Goal: Information Seeking & Learning: Check status

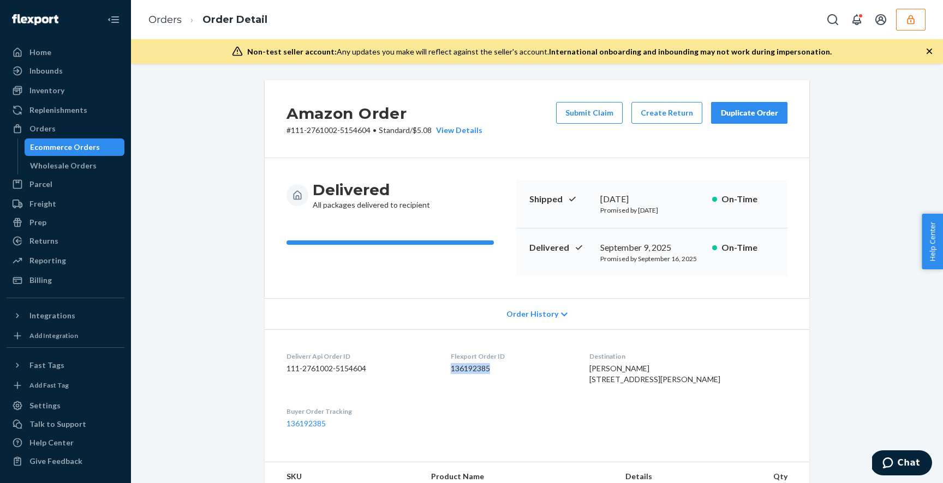
click at [917, 17] on button "button" at bounding box center [910, 20] width 29 height 22
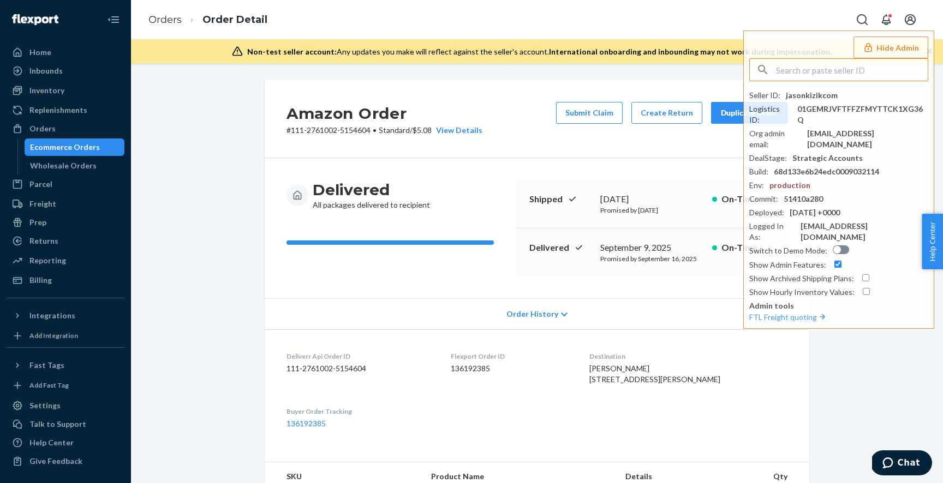
click at [236, 196] on div "Amazon Order # 111-2761002-5154604 • Standard / $5.08 View Details Submit Claim…" at bounding box center [537, 443] width 796 height 727
click at [73, 145] on div "Ecommerce Orders" at bounding box center [65, 147] width 70 height 11
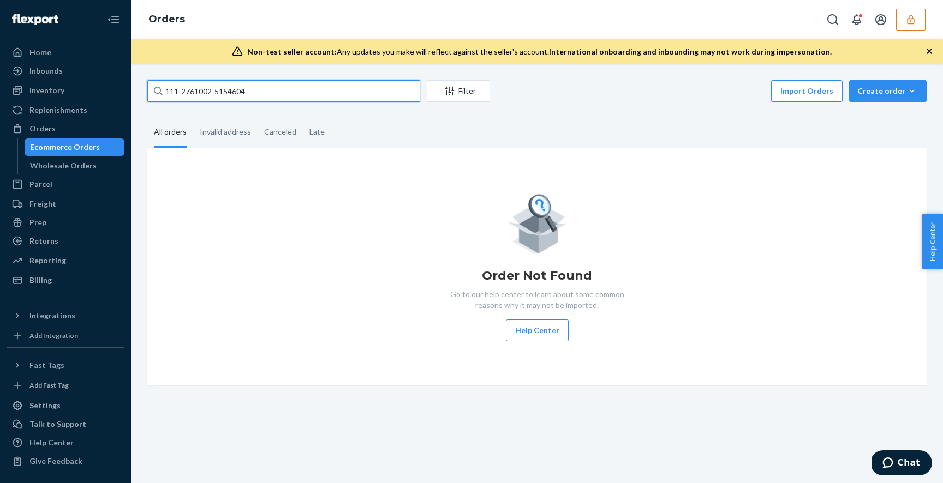
click at [229, 87] on input "111-2761002-5154604" at bounding box center [283, 91] width 273 height 22
paste input "2-5177012-7525828"
type input "112-5177012-7525828"
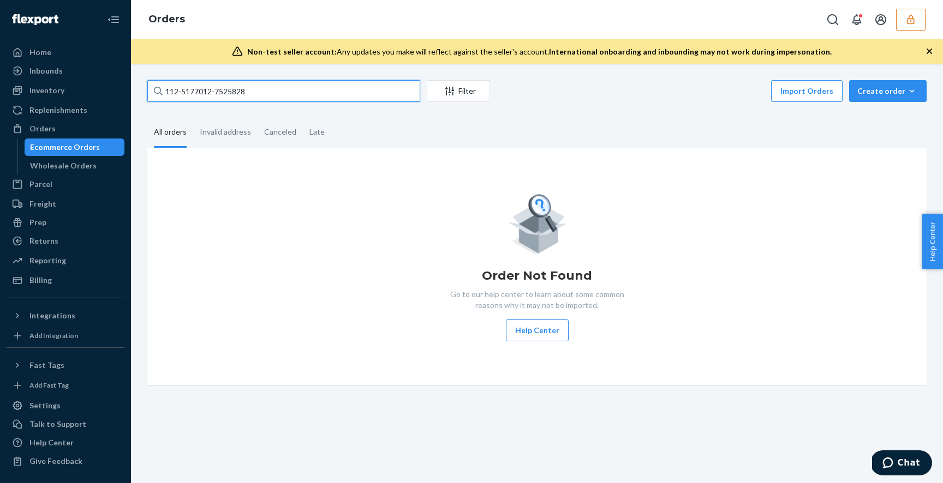
click at [340, 89] on input "112-5177012-7525828" at bounding box center [283, 91] width 273 height 22
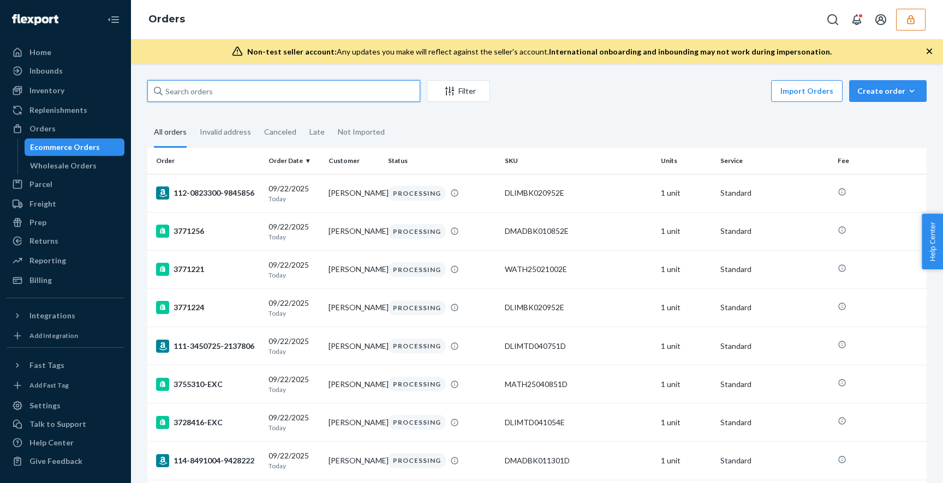
click at [210, 92] on input "text" at bounding box center [283, 91] width 273 height 22
paste input "112-5177012-7525828"
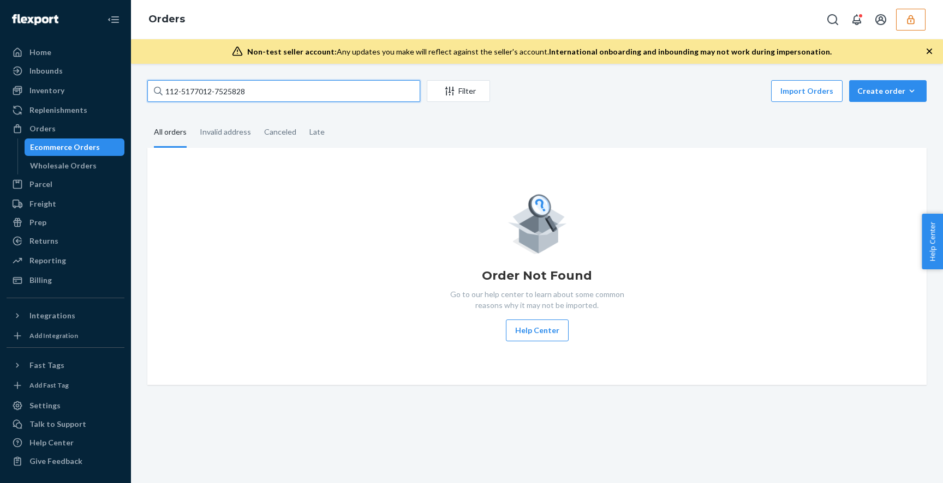
type input "112-5177012-7525828"
click at [911, 20] on icon "button" at bounding box center [910, 19] width 7 height 9
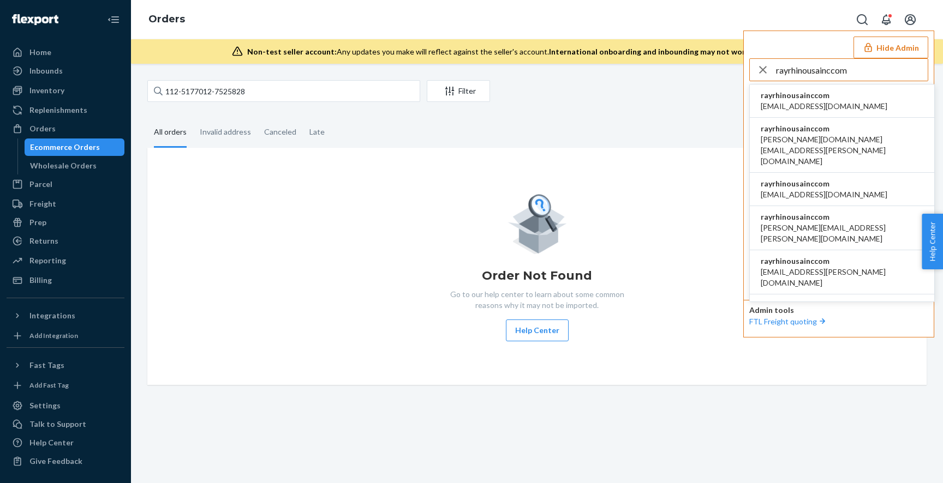
type input "rayrhinousainccom"
click at [796, 136] on span "adam.fox@elevatebrands.com" at bounding box center [842, 150] width 163 height 33
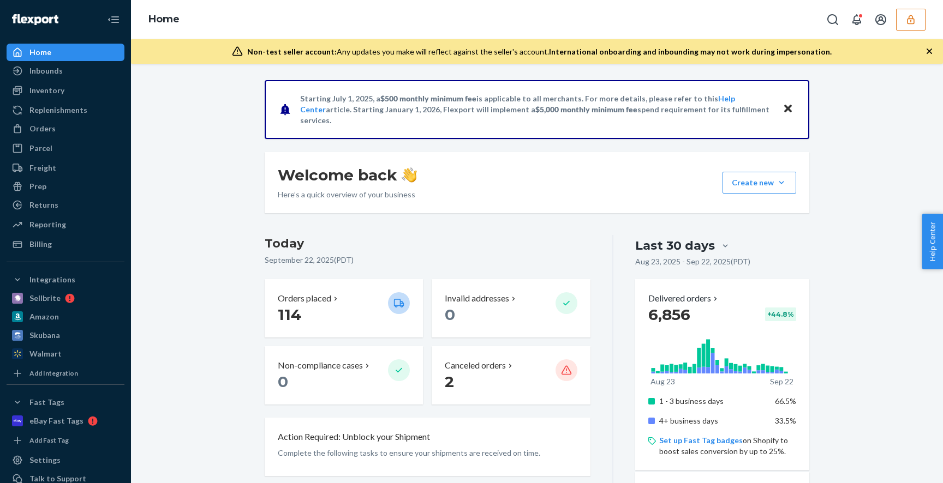
click at [45, 131] on div "Orders" at bounding box center [42, 128] width 26 height 11
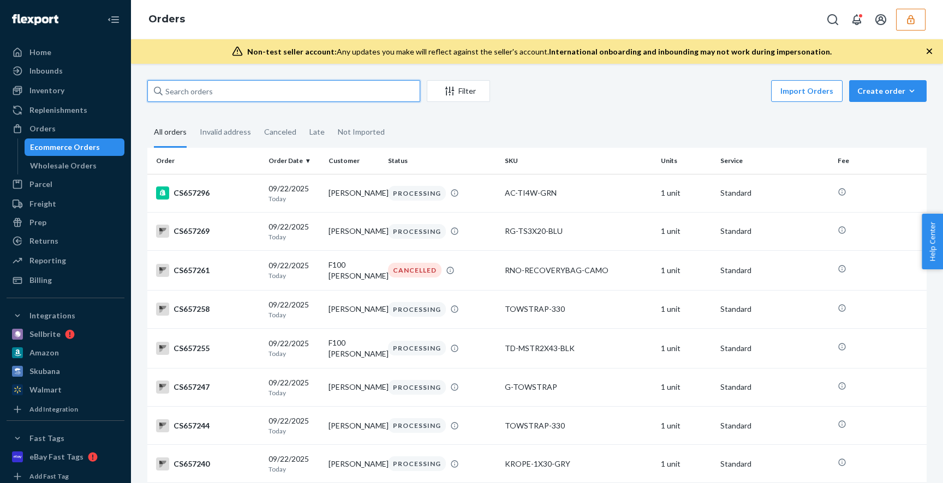
click at [230, 89] on input "text" at bounding box center [283, 91] width 273 height 22
paste input "113-6997426-6645004"
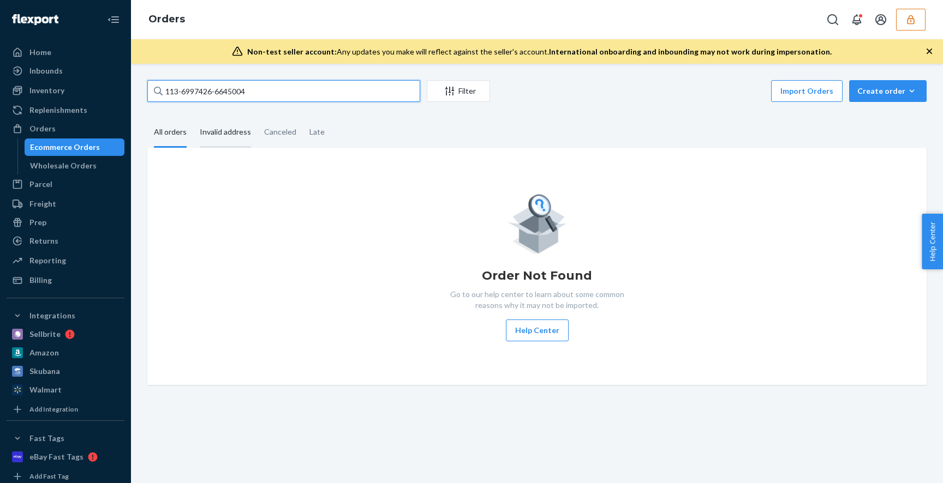
type input "113-6997426-6645004"
click at [220, 133] on div "Invalid address" at bounding box center [225, 133] width 51 height 30
click at [193, 118] on input "Invalid address" at bounding box center [193, 118] width 0 height 0
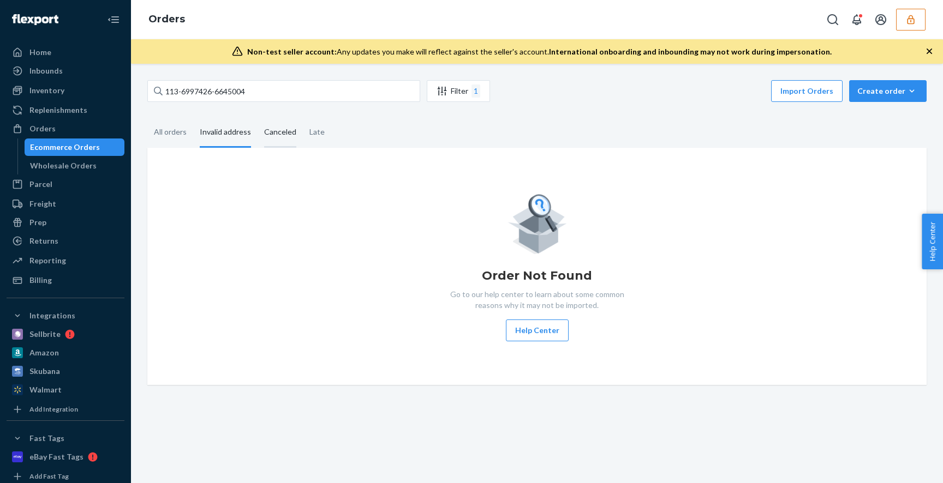
click at [279, 129] on div "Canceled" at bounding box center [280, 133] width 32 height 30
click at [258, 118] on input "Canceled" at bounding box center [258, 118] width 0 height 0
click at [312, 133] on div "Late" at bounding box center [316, 133] width 15 height 30
click at [303, 118] on input "Late" at bounding box center [303, 118] width 0 height 0
click at [160, 132] on div "All orders" at bounding box center [170, 133] width 33 height 30
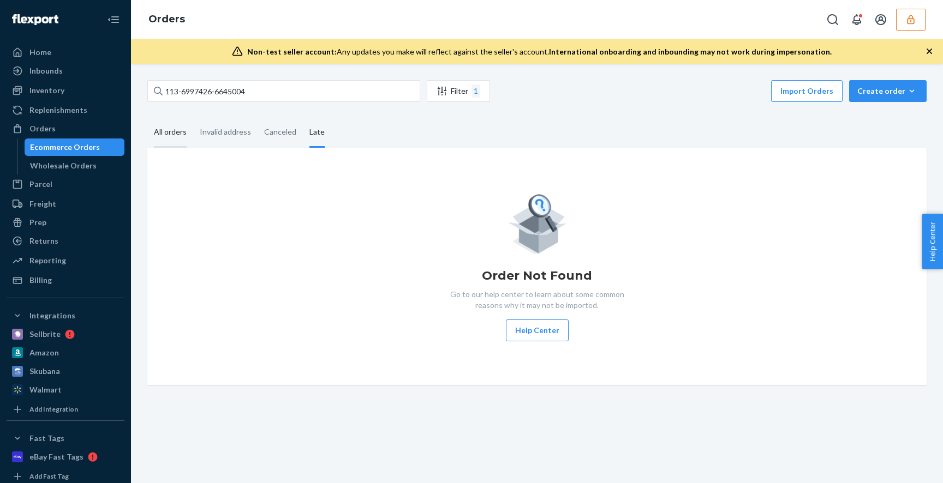
click at [147, 118] on input "All orders" at bounding box center [147, 118] width 0 height 0
click at [212, 87] on input "113-6997426-6645004" at bounding box center [283, 91] width 273 height 22
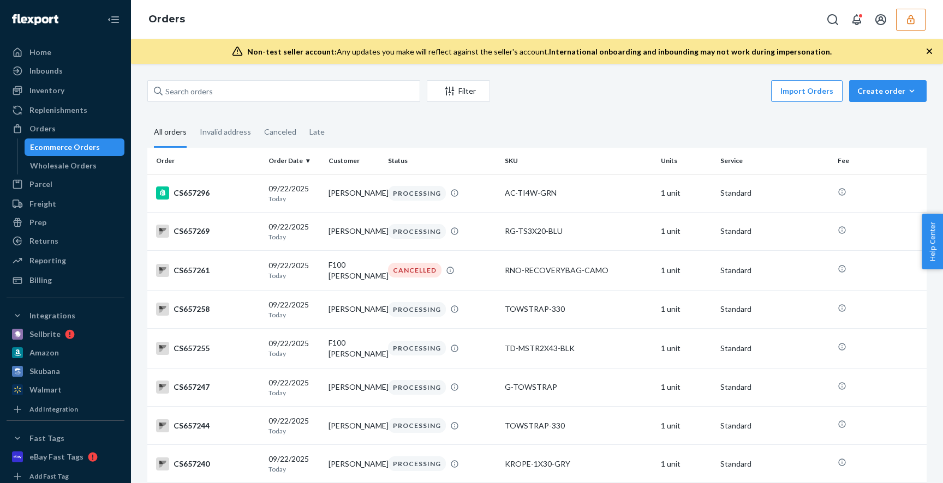
click at [585, 87] on div "Import Orders Create order Ecommerce order Removal order" at bounding box center [712, 92] width 430 height 25
click at [311, 93] on input "text" at bounding box center [283, 91] width 273 height 22
paste input "amitvirventurescom"
type input "amitvirventurescom"
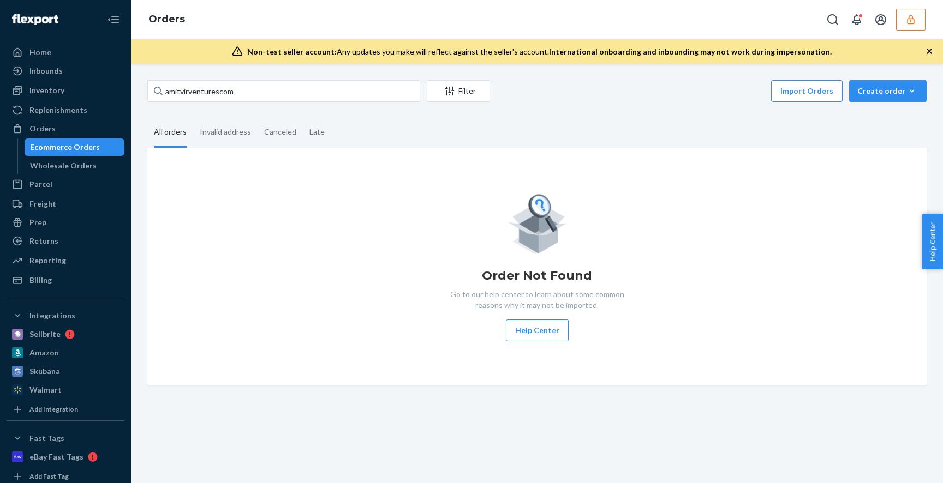
click at [910, 25] on icon "button" at bounding box center [910, 19] width 11 height 11
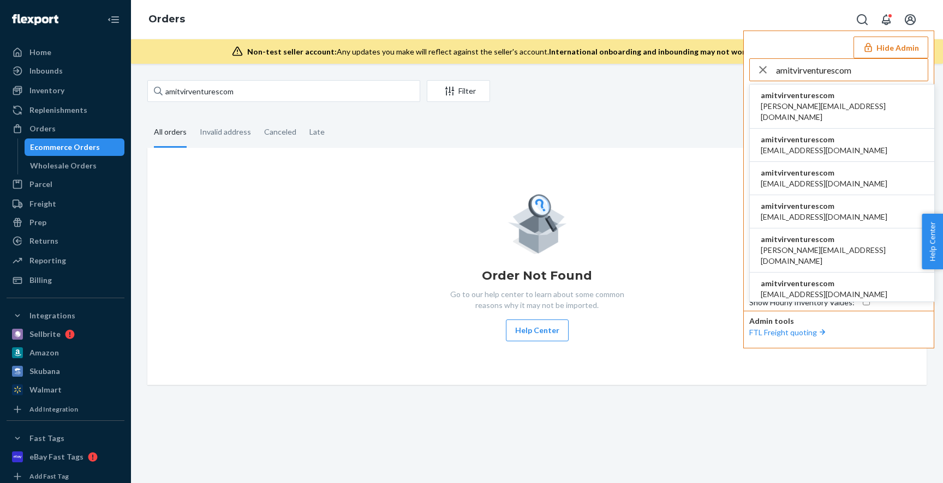
type input "amitvirventurescom"
click at [805, 145] on span "amit@virventures.com" at bounding box center [824, 150] width 127 height 11
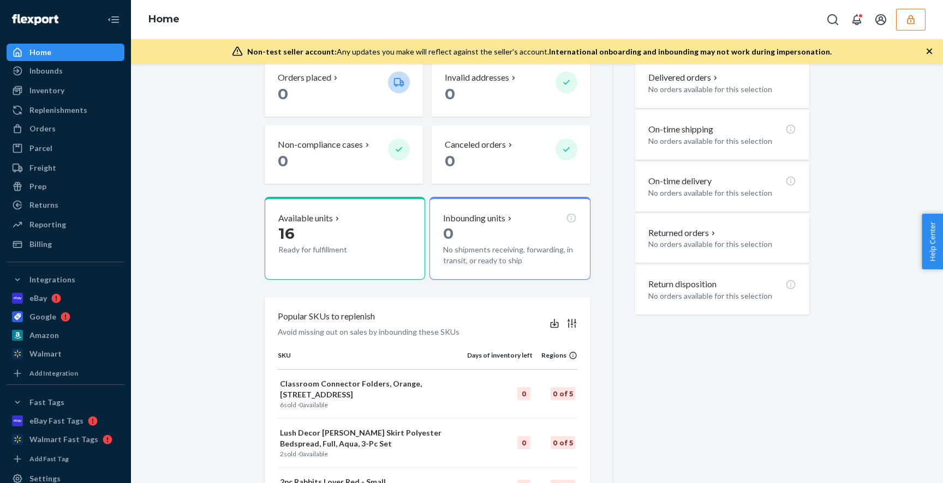
scroll to position [255, 0]
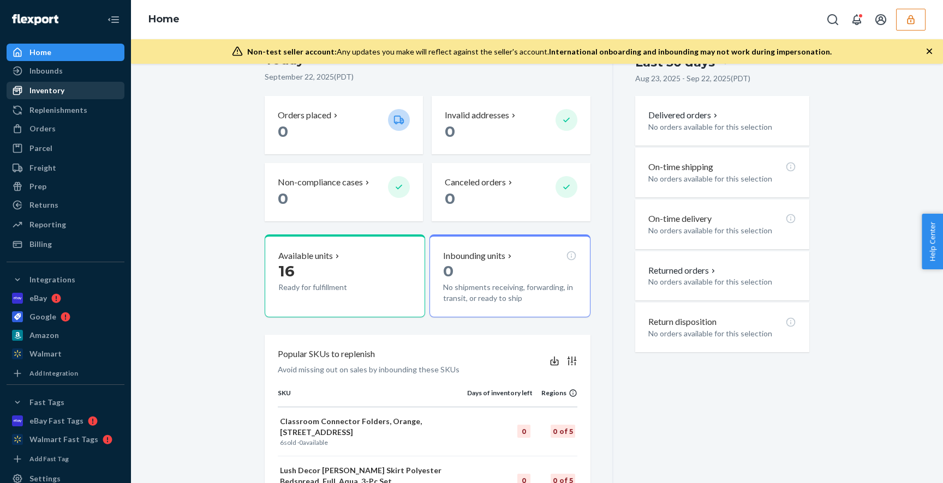
click at [53, 90] on div "Inventory" at bounding box center [46, 90] width 35 height 11
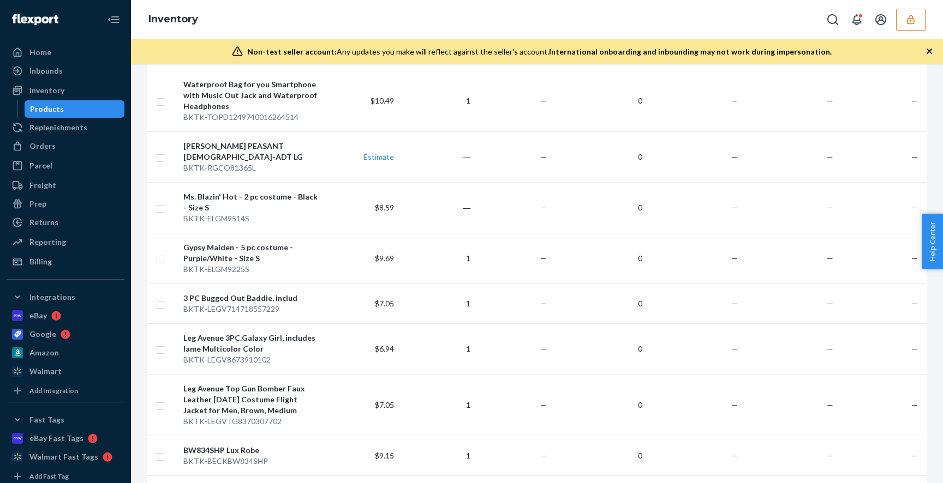
scroll to position [3327, 0]
